Goal: Contribute content

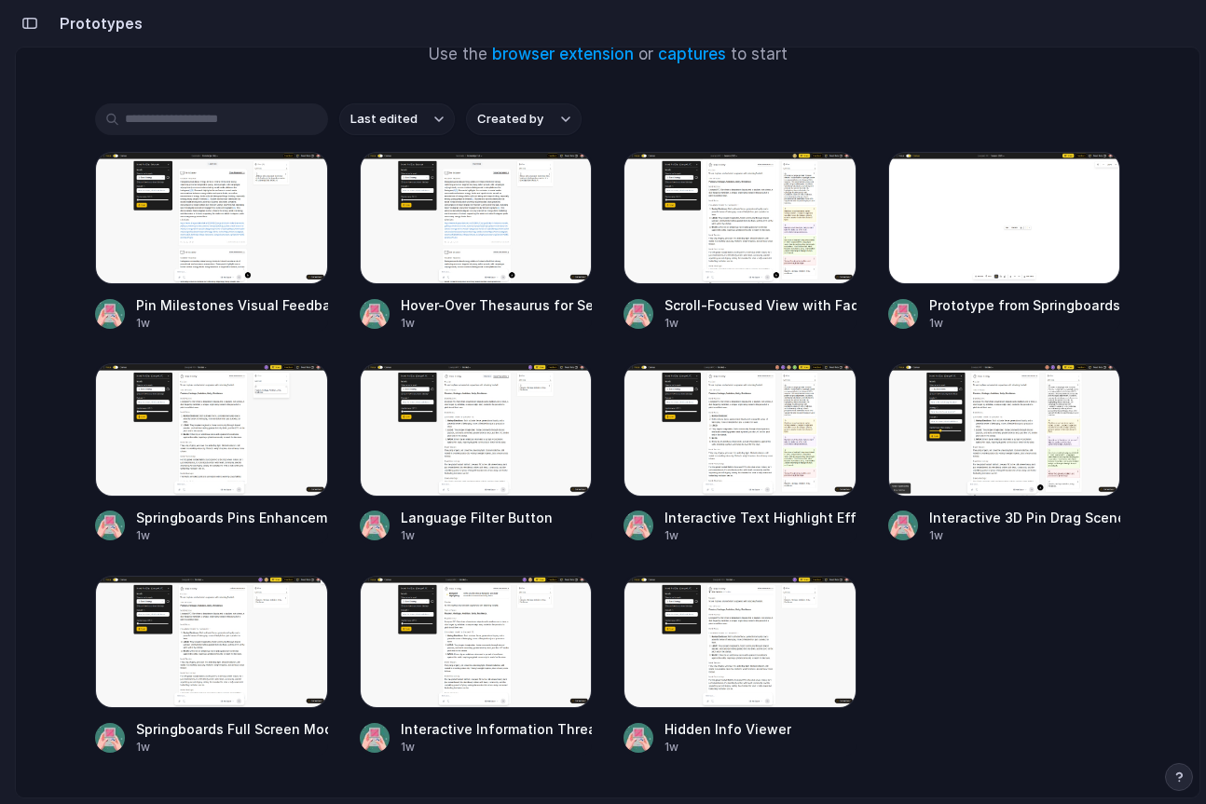
scroll to position [180, 0]
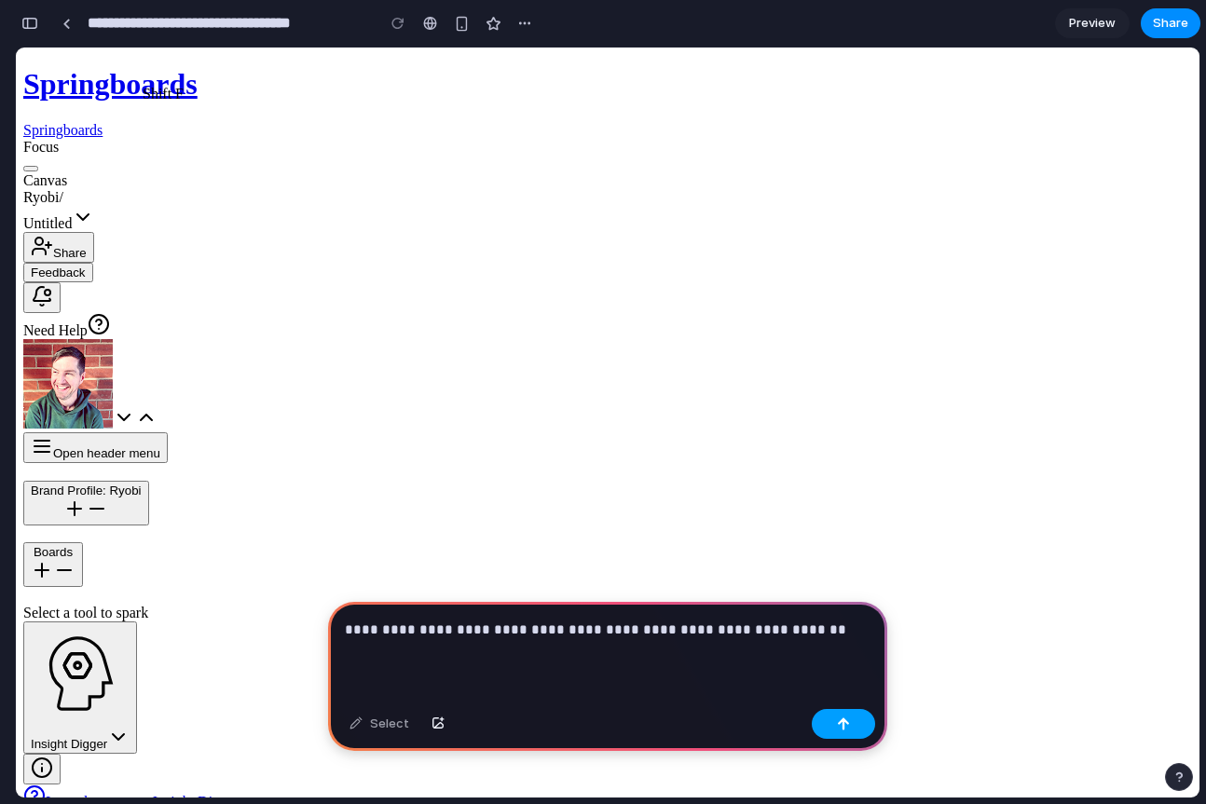
click at [850, 728] on button "button" at bounding box center [843, 724] width 63 height 30
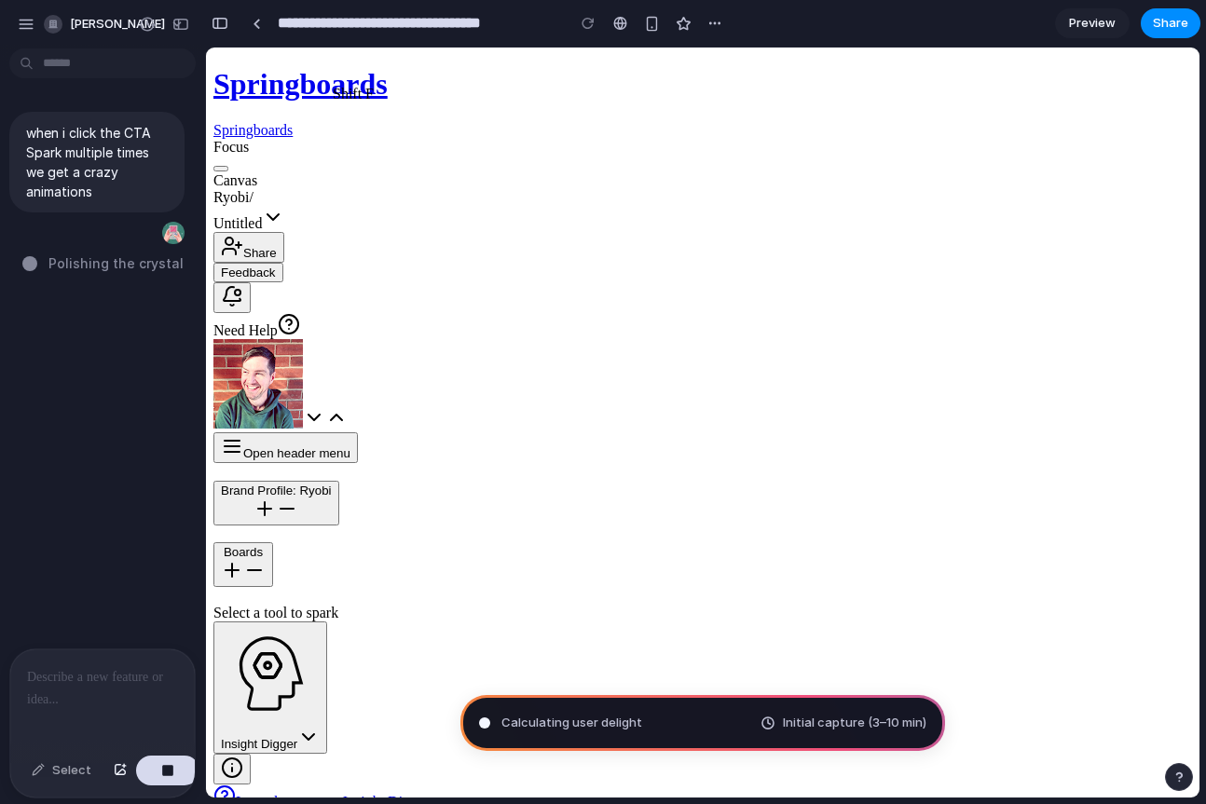
type input "**********"
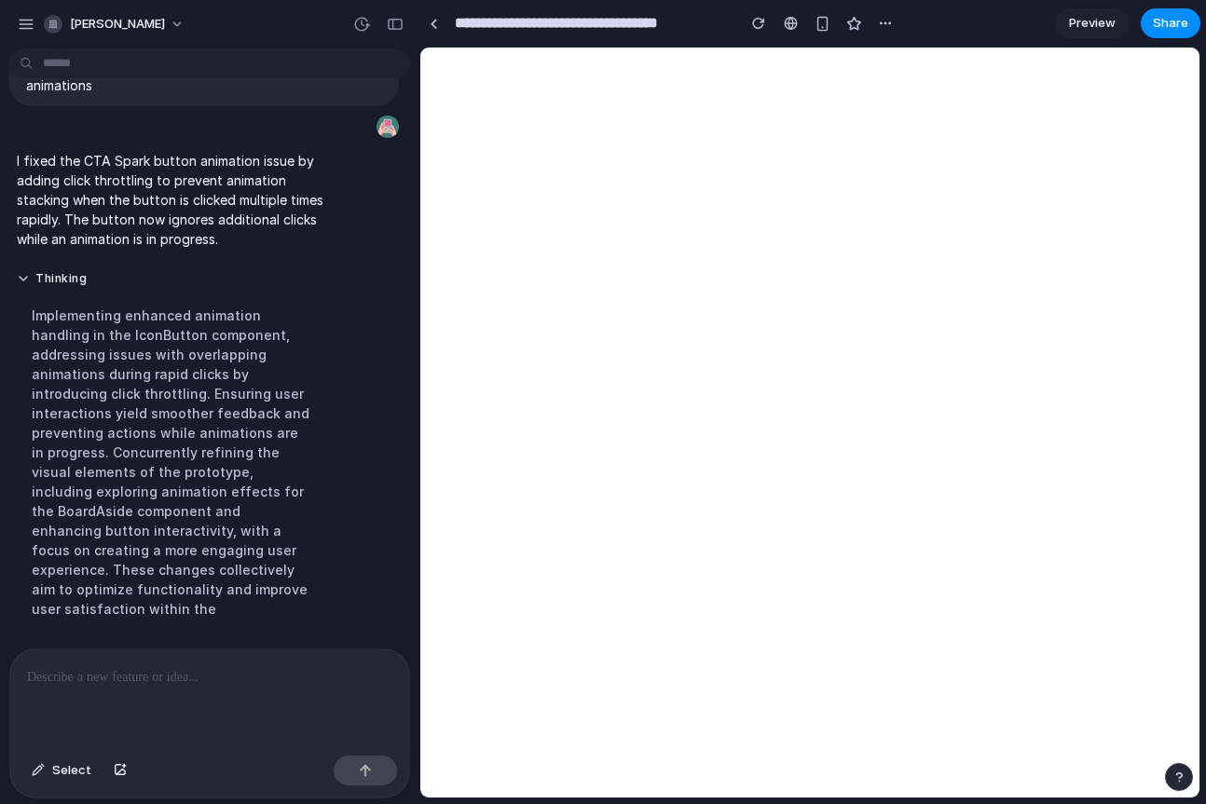
scroll to position [56, 0]
